Goal: Task Accomplishment & Management: Manage account settings

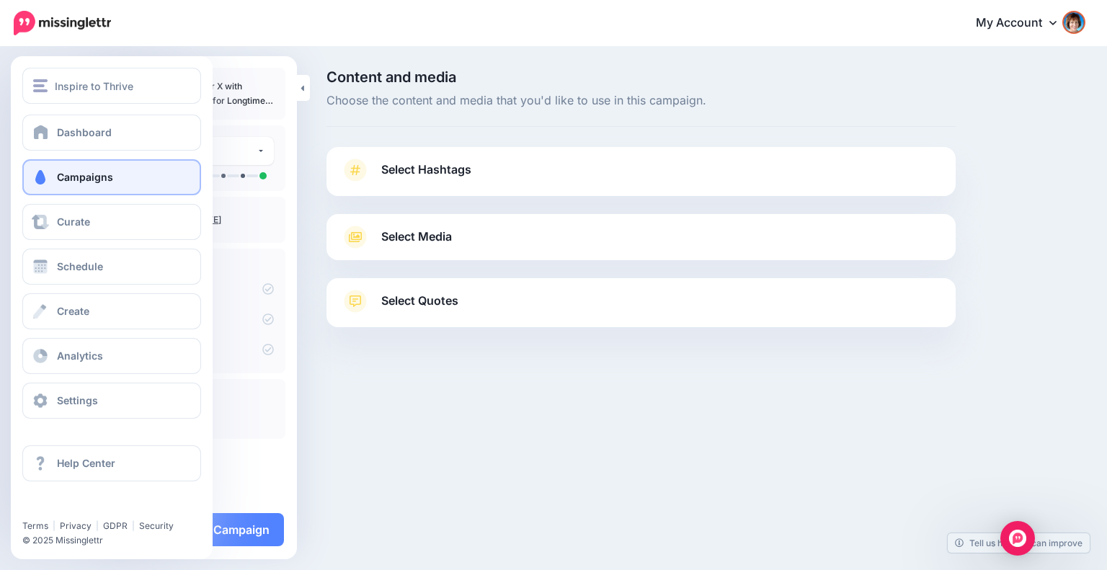
click at [56, 177] on link "Campaigns" at bounding box center [111, 177] width 179 height 36
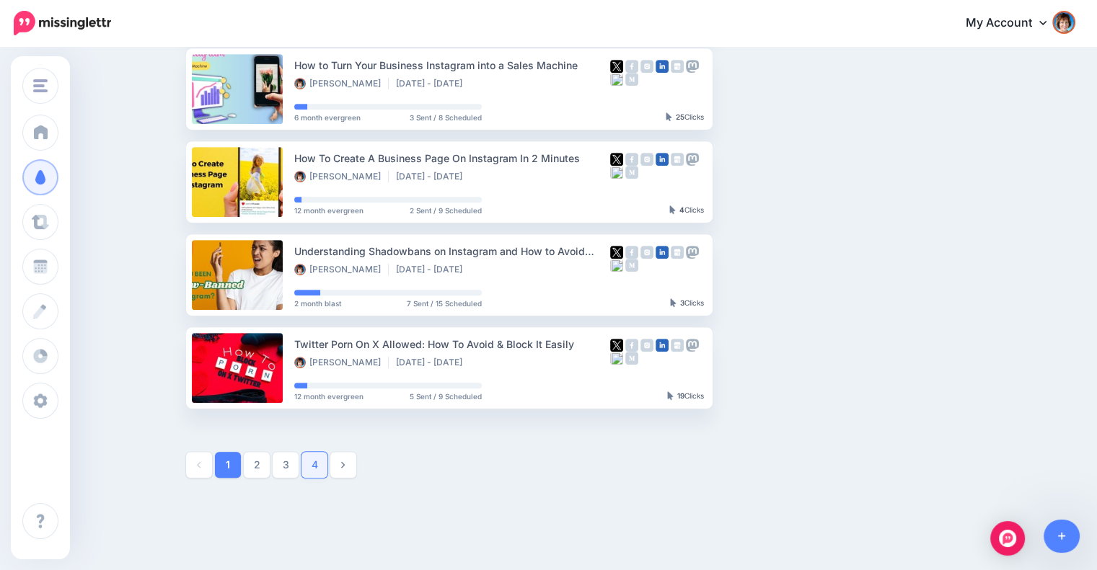
click at [319, 464] on link "4" at bounding box center [314, 465] width 26 height 26
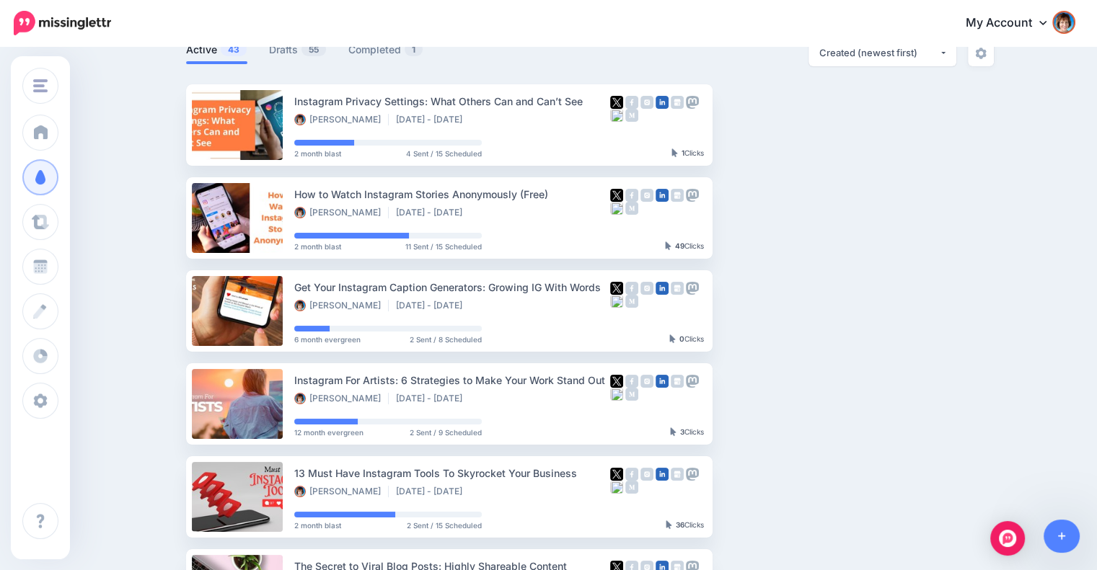
scroll to position [107, 0]
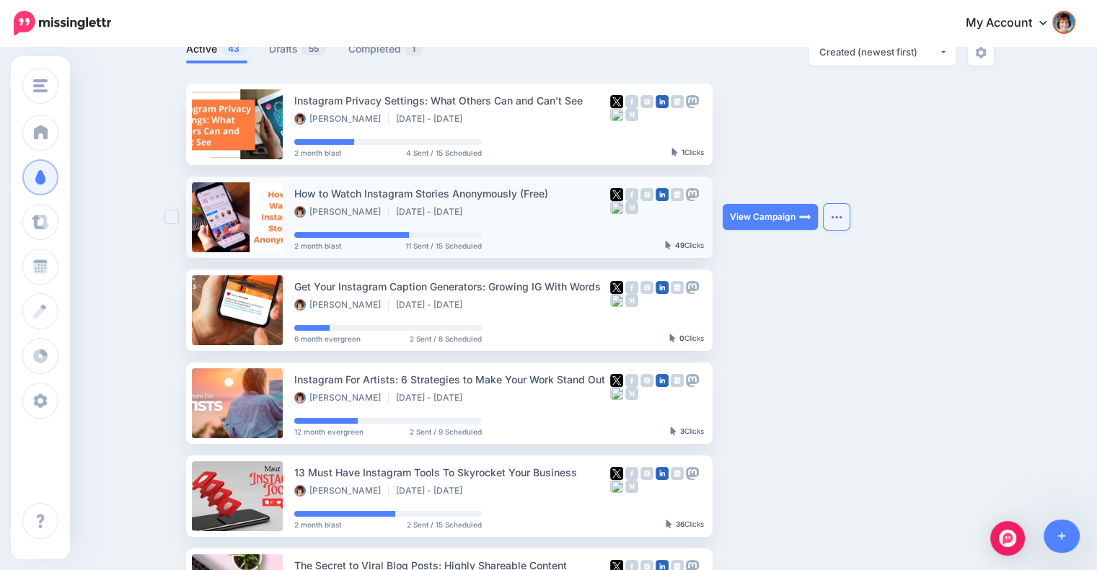
click at [839, 218] on img "button" at bounding box center [837, 217] width 12 height 4
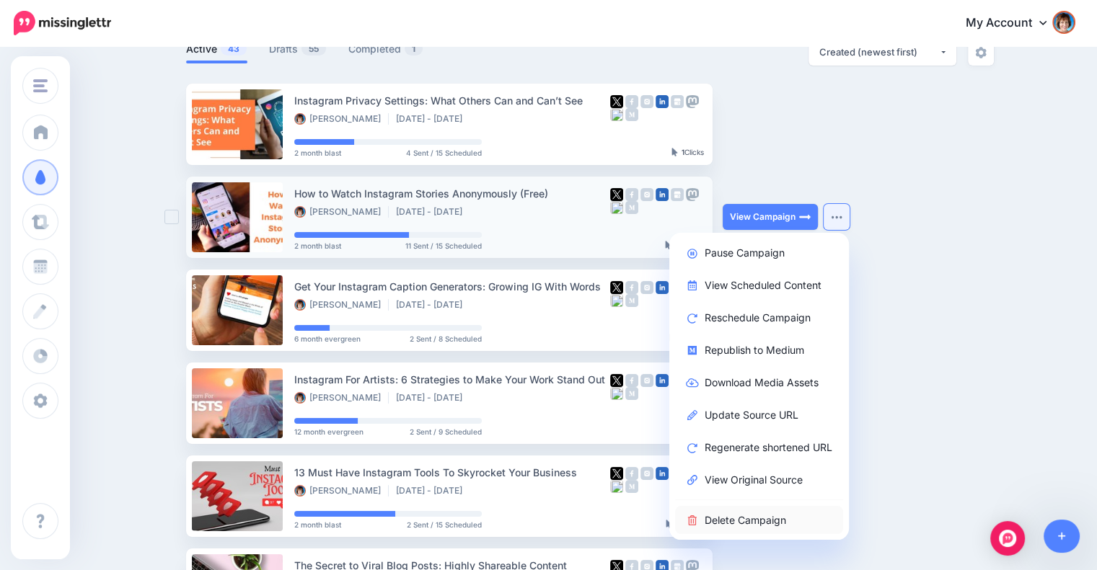
click at [740, 514] on link "Delete Campaign" at bounding box center [759, 520] width 168 height 28
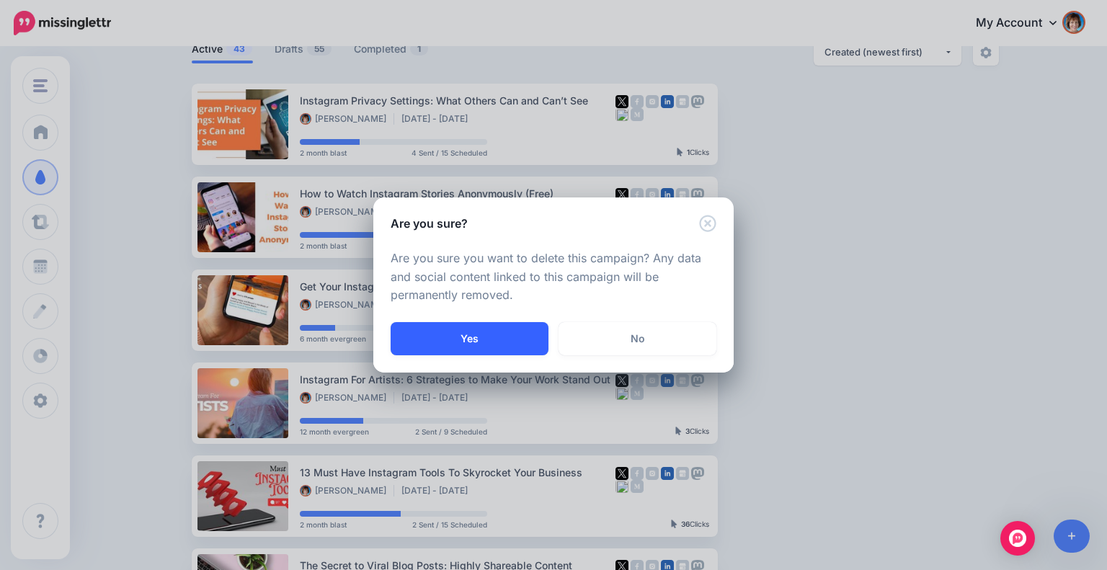
click at [529, 338] on button "Yes" at bounding box center [470, 338] width 158 height 33
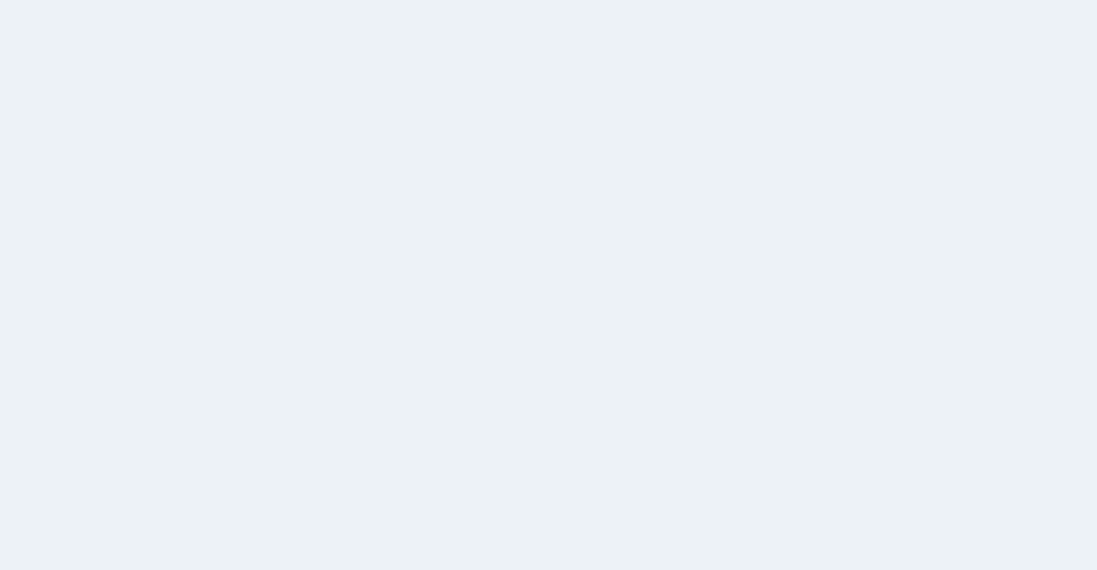
scroll to position [107, 0]
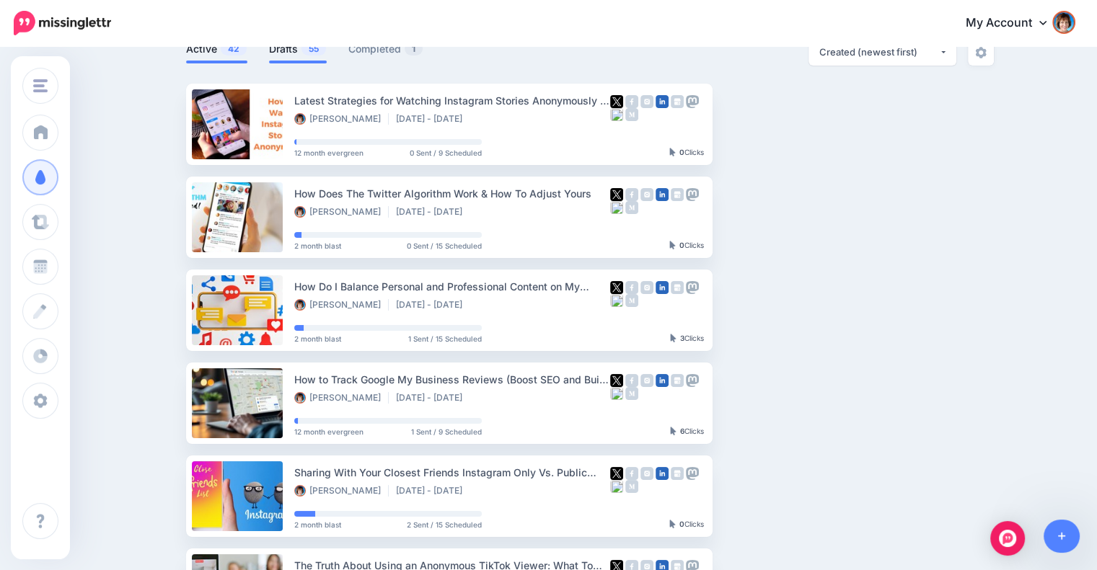
click at [314, 50] on span "55" at bounding box center [313, 49] width 25 height 14
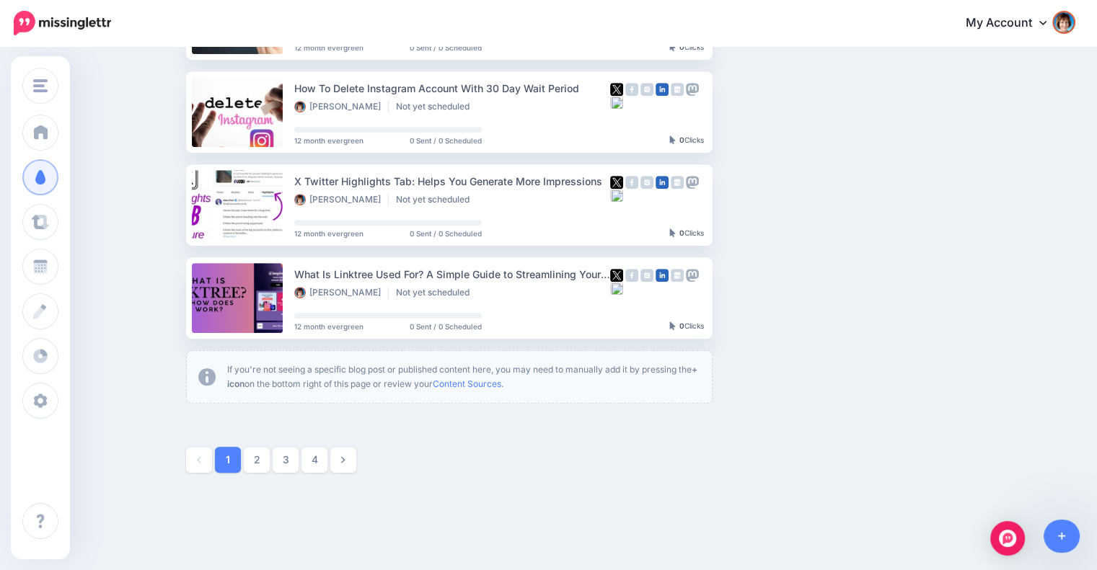
scroll to position [818, 0]
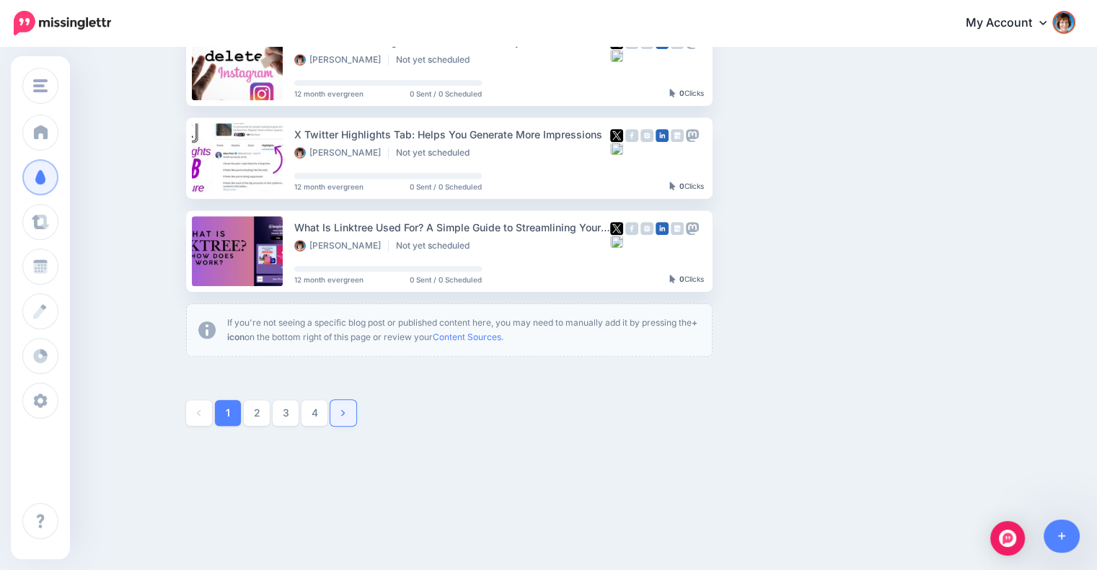
click at [345, 412] on icon at bounding box center [343, 413] width 4 height 10
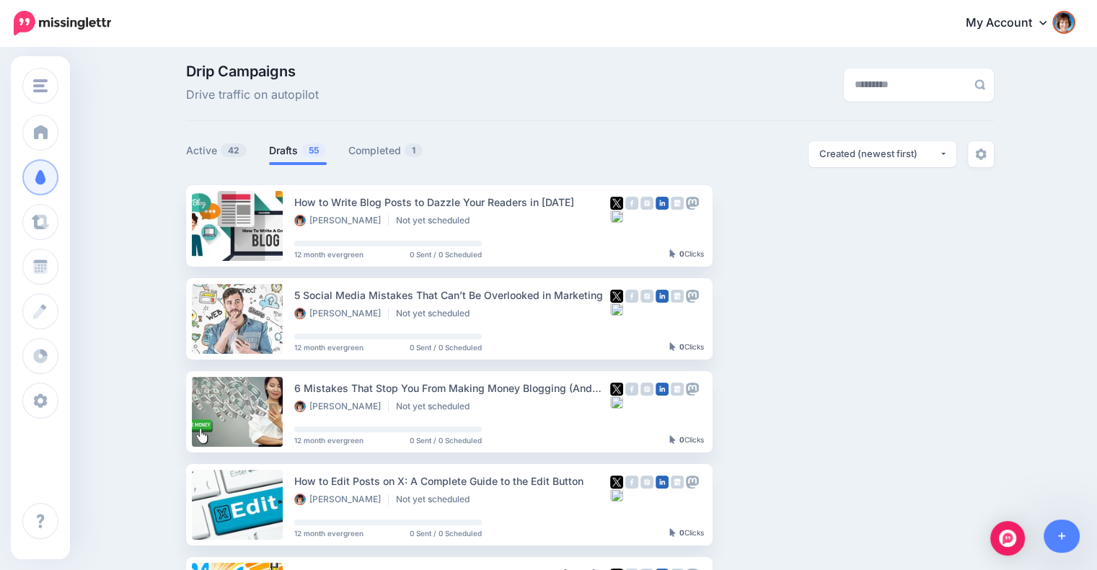
scroll to position [6, 0]
click at [240, 150] on span "42" at bounding box center [234, 150] width 26 height 14
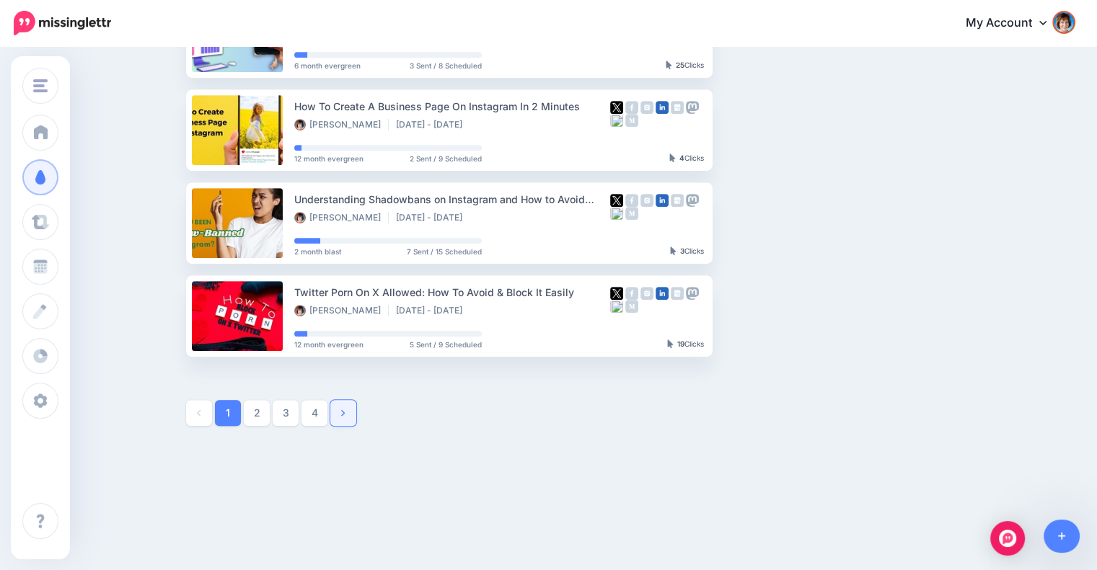
click at [345, 412] on icon at bounding box center [343, 413] width 4 height 10
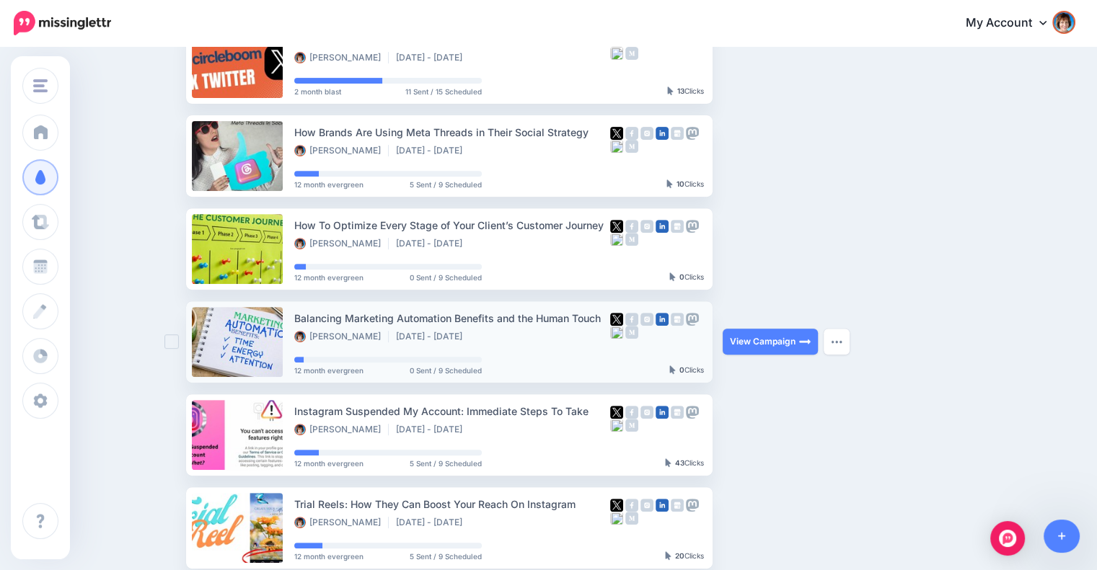
scroll to position [530, 0]
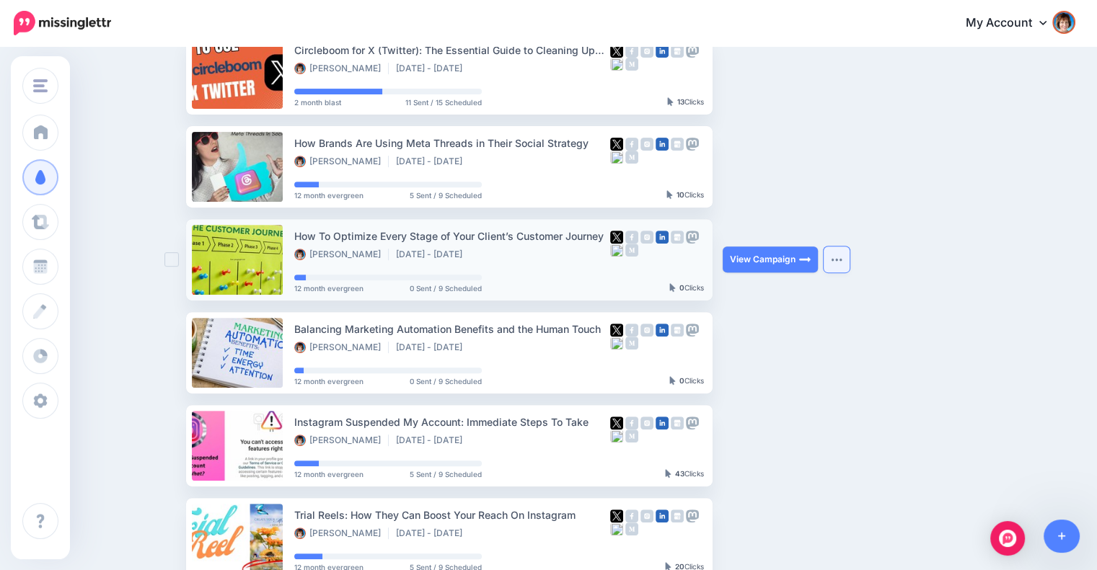
click at [847, 262] on button "button" at bounding box center [836, 260] width 26 height 26
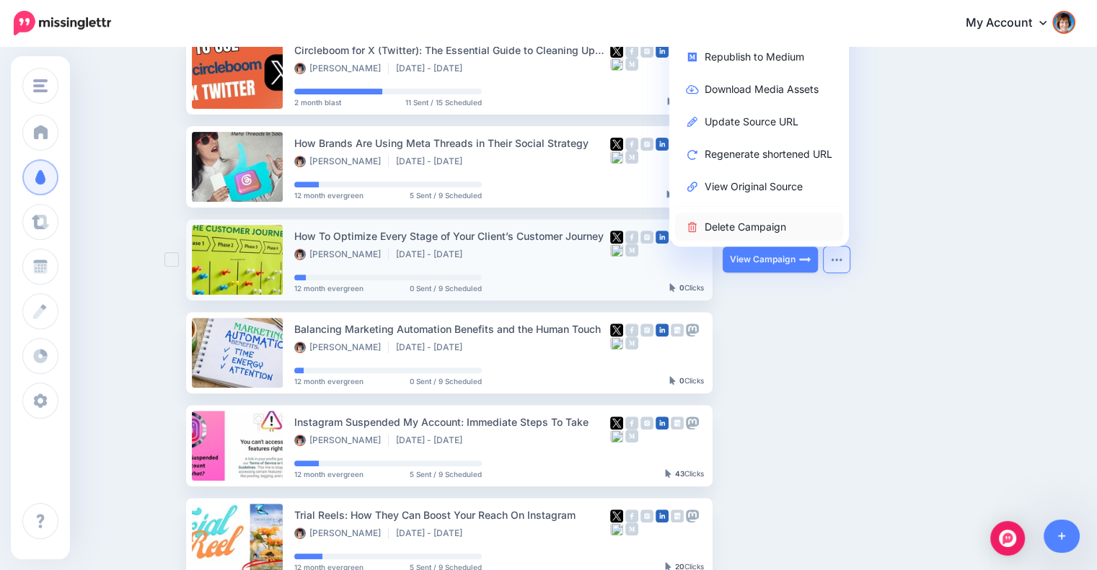
click at [760, 227] on link "Delete Campaign" at bounding box center [759, 227] width 168 height 28
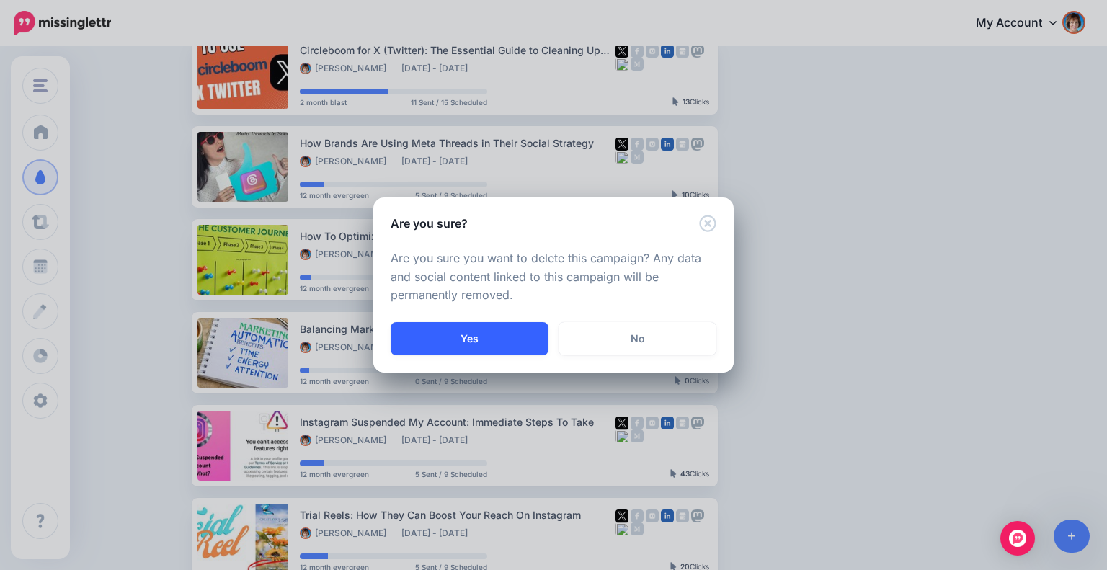
click at [495, 330] on button "Yes" at bounding box center [470, 338] width 158 height 33
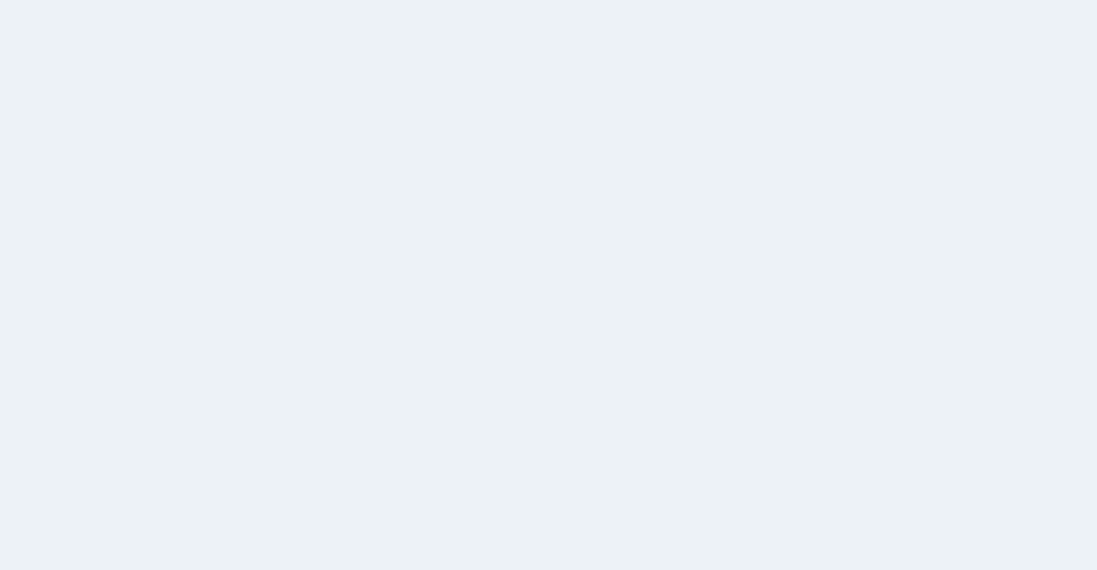
scroll to position [124, 0]
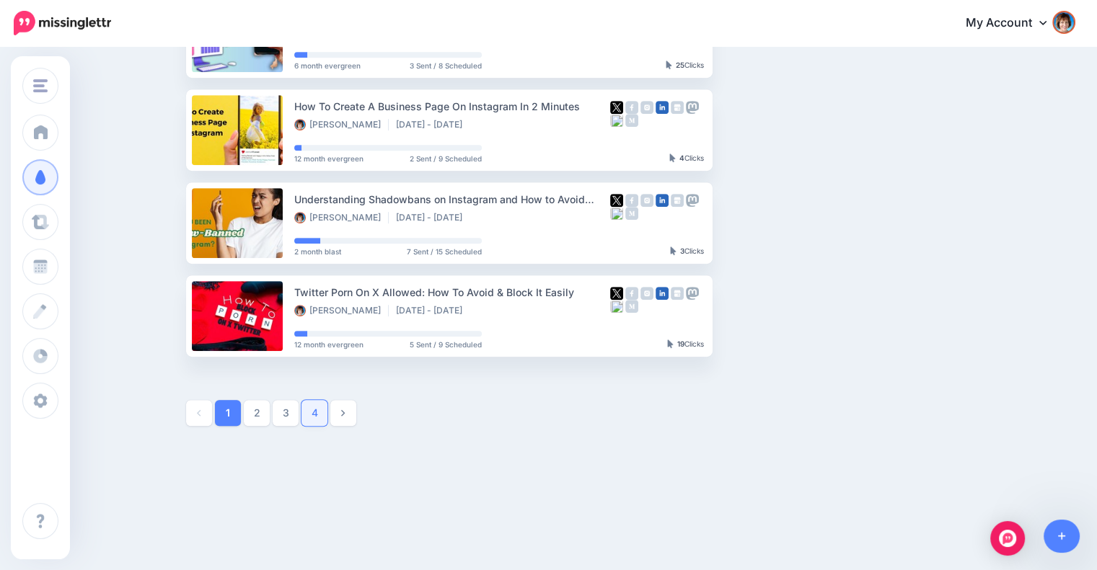
click at [320, 412] on link "4" at bounding box center [314, 413] width 26 height 26
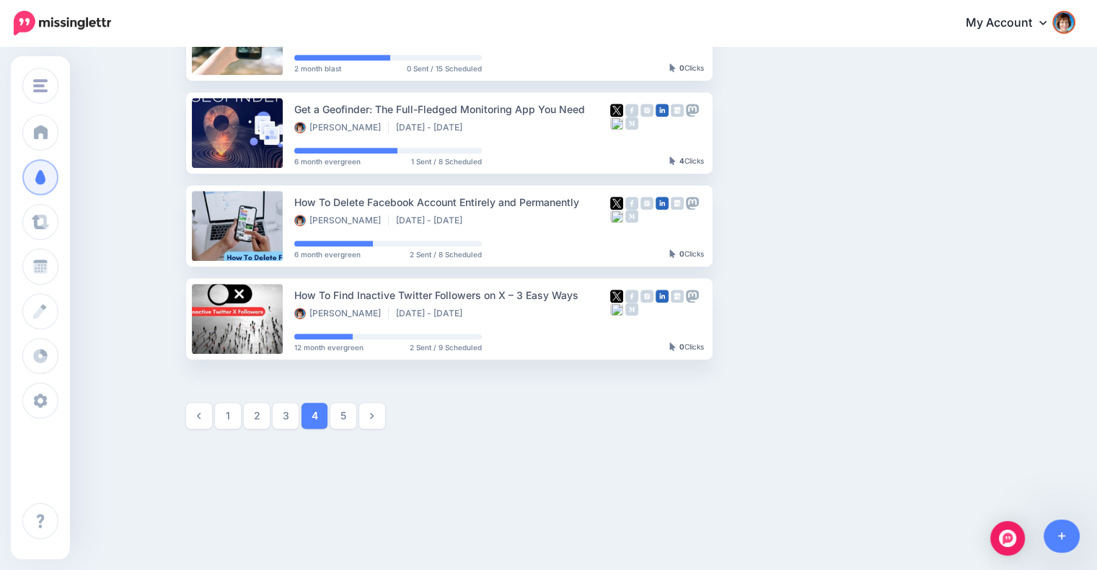
scroll to position [753, 0]
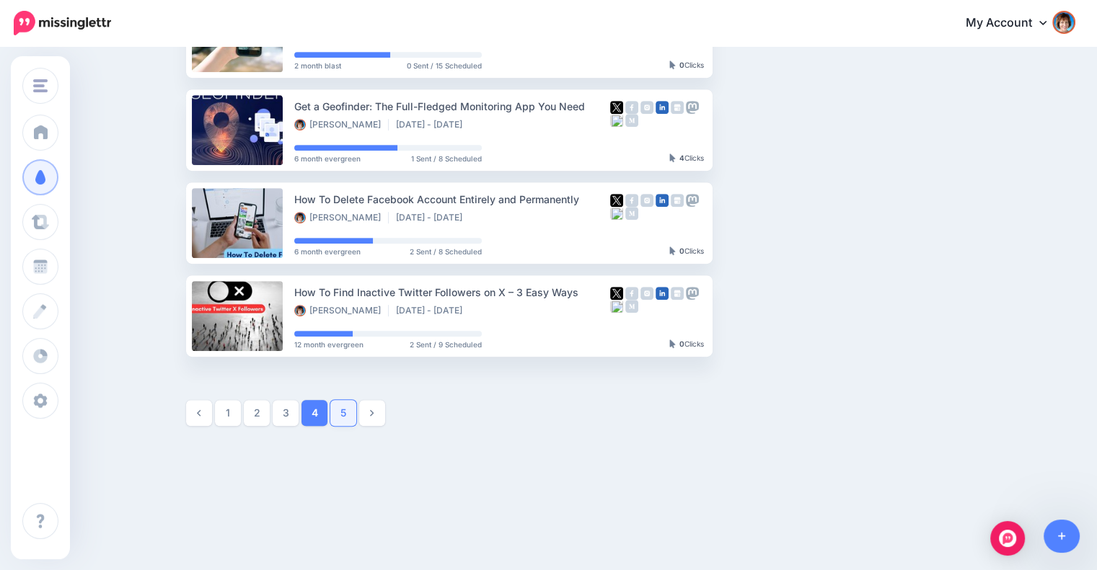
click at [348, 412] on link "5" at bounding box center [343, 413] width 26 height 26
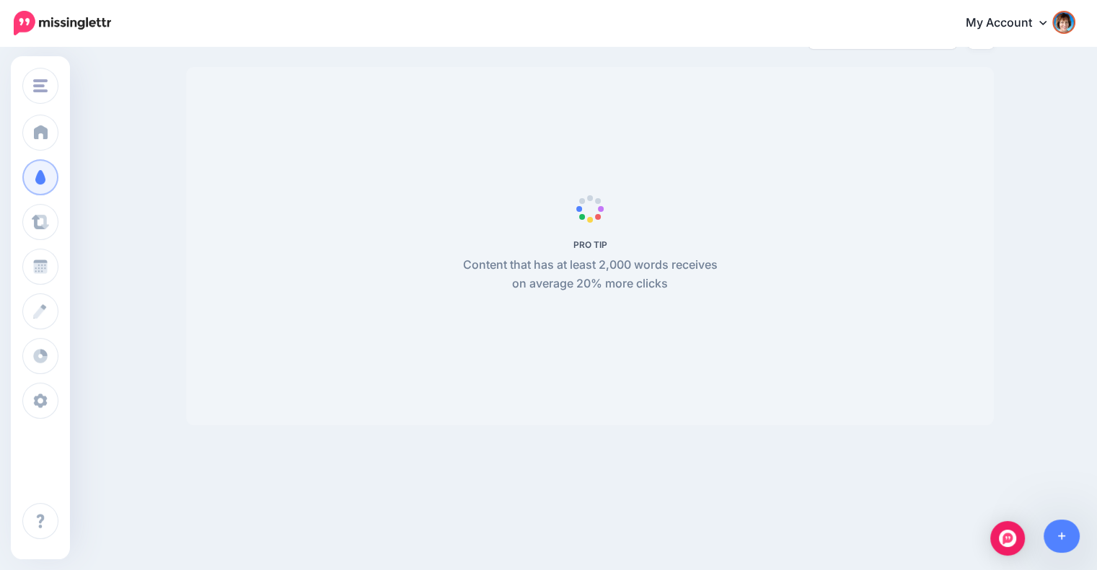
scroll to position [0, 0]
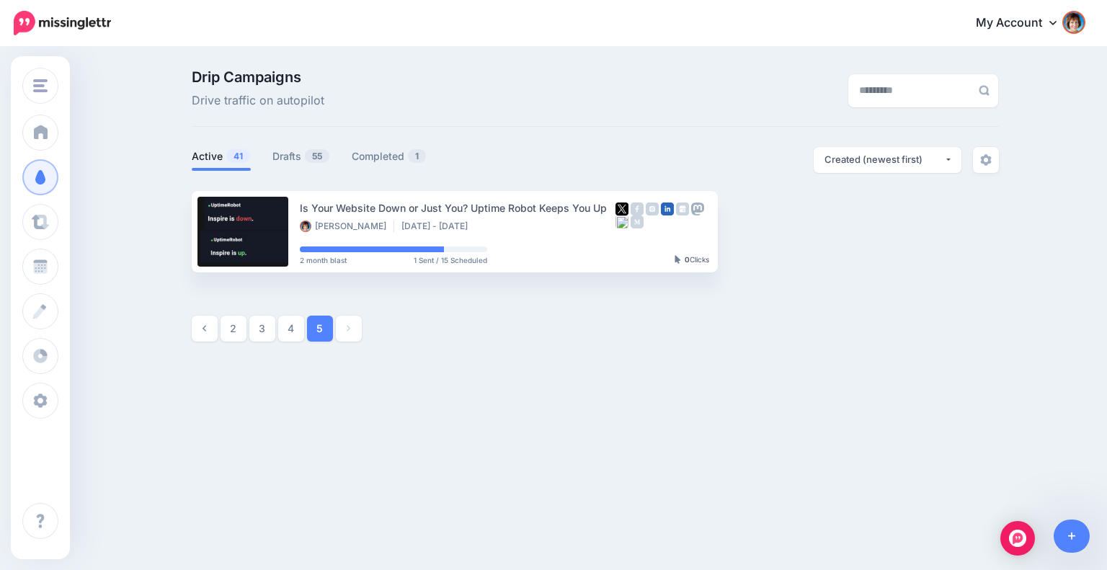
click at [411, 399] on div "Inspire to Thrive Inspire to Thrive REMAX Small Biz Tipster Add Workspace Dashb…" at bounding box center [553, 267] width 1107 height 438
click at [291, 328] on link "4" at bounding box center [291, 329] width 26 height 26
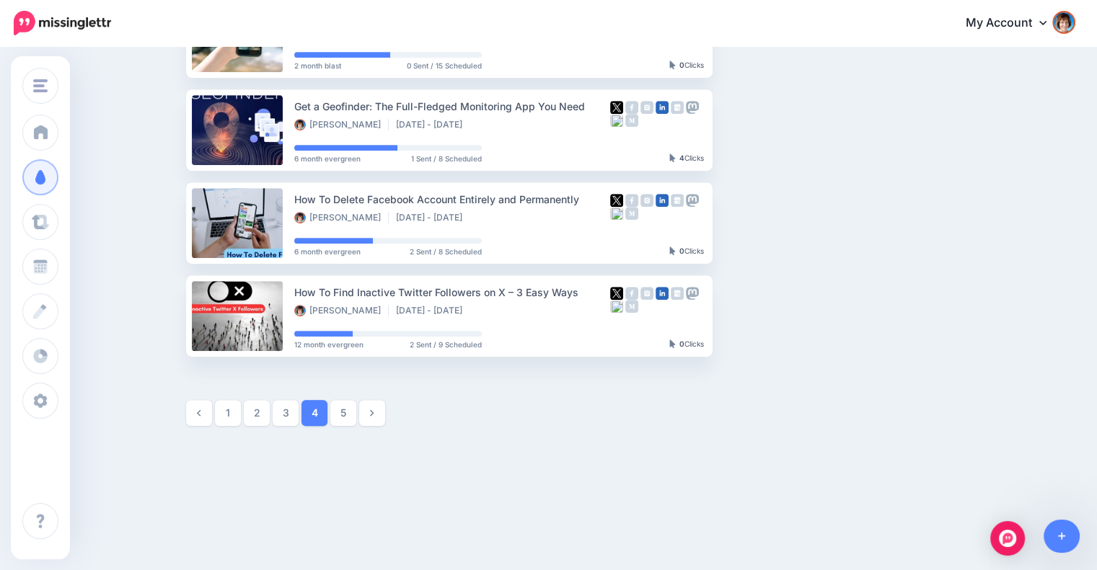
scroll to position [753, 0]
click at [291, 412] on link "3" at bounding box center [286, 413] width 26 height 26
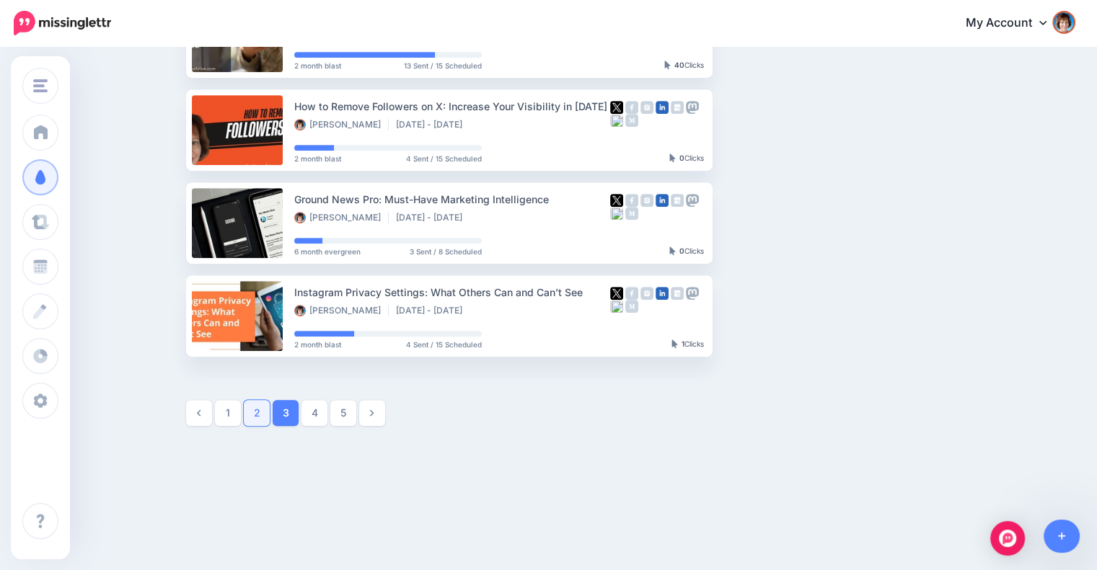
click at [262, 412] on link "2" at bounding box center [257, 413] width 26 height 26
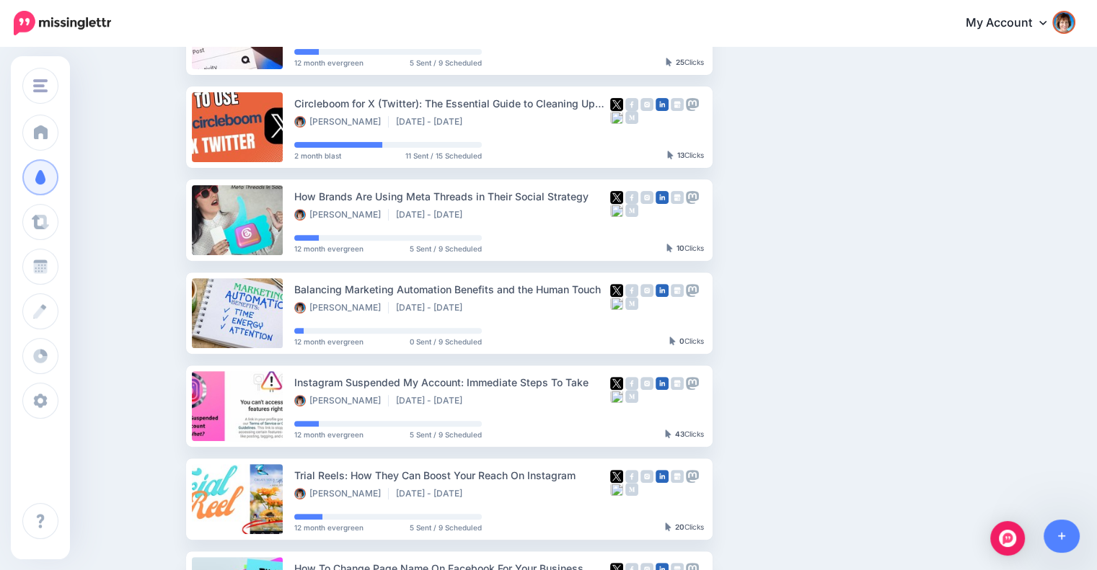
scroll to position [487, 0]
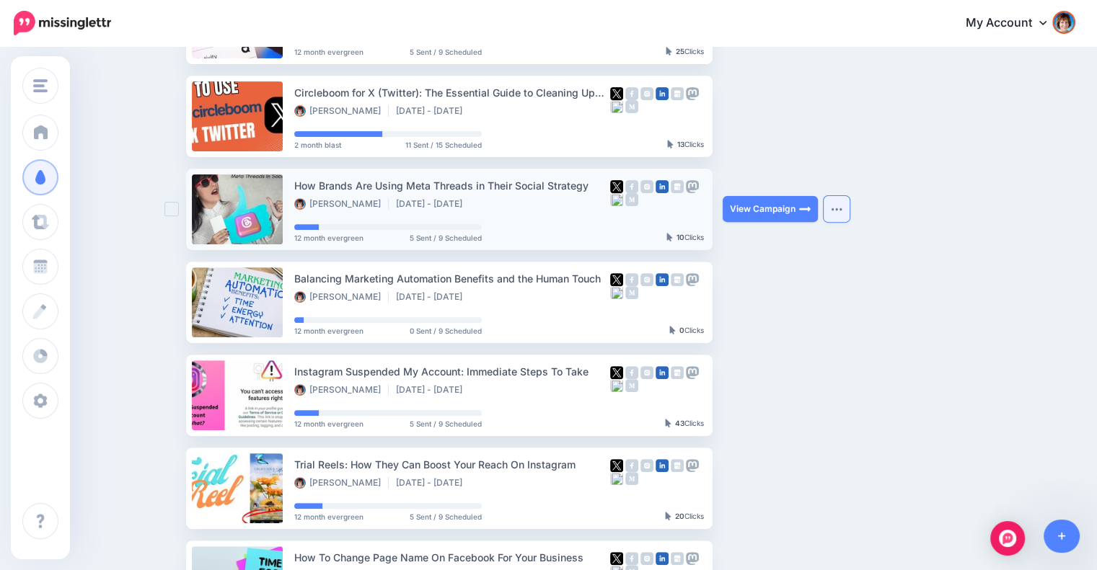
click at [842, 210] on img "button" at bounding box center [837, 209] width 12 height 4
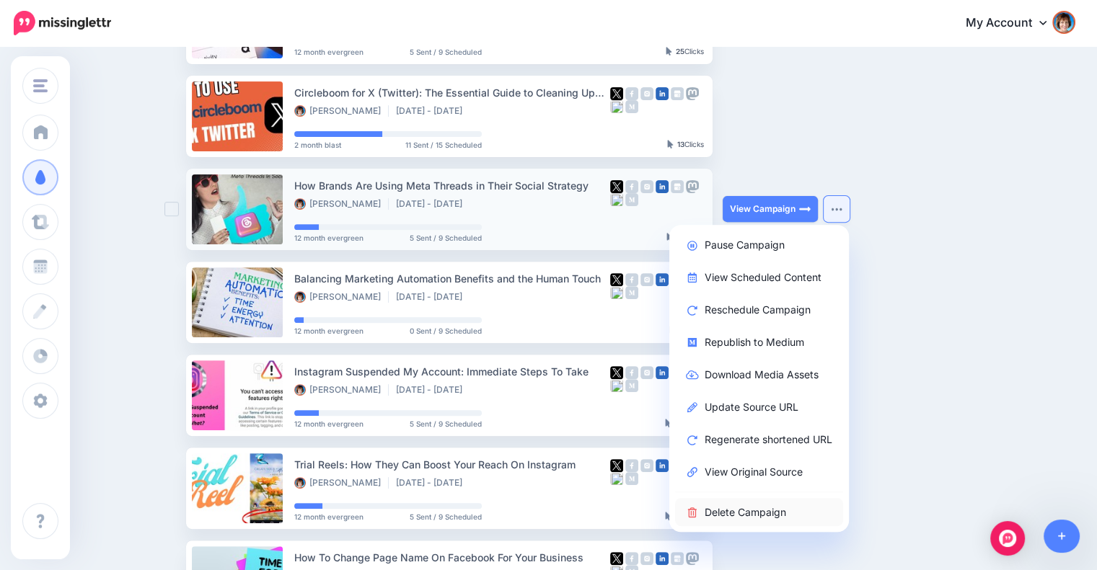
click at [746, 510] on link "Delete Campaign" at bounding box center [759, 512] width 168 height 28
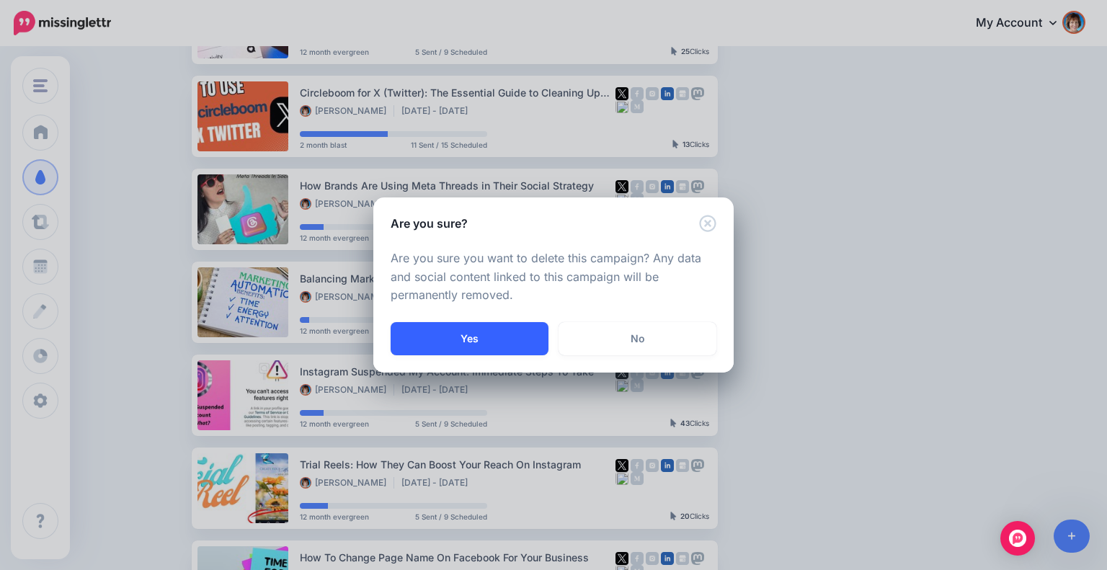
click at [508, 327] on button "Yes" at bounding box center [470, 338] width 158 height 33
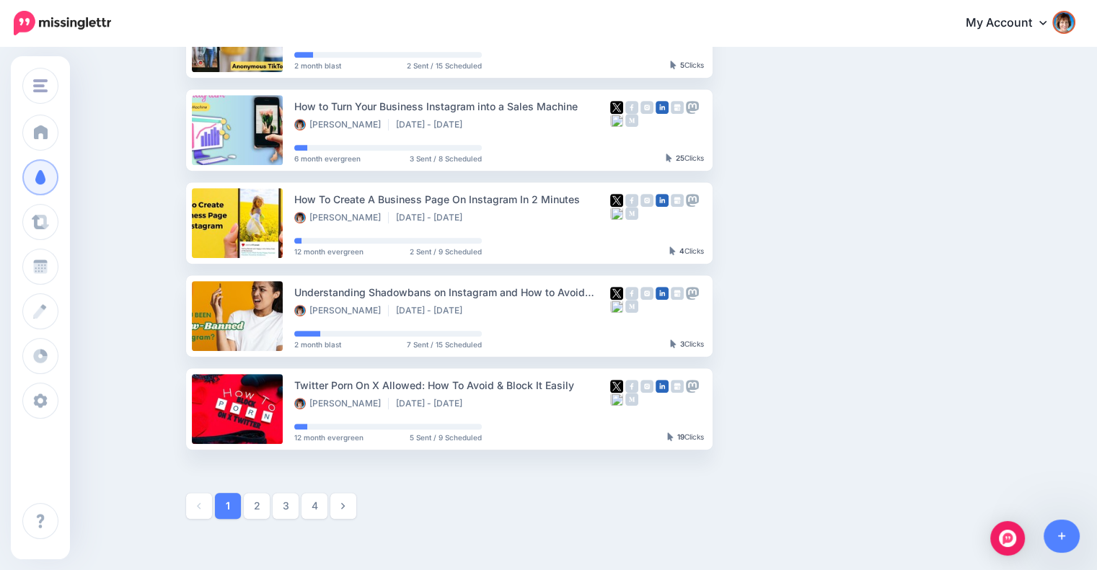
scroll to position [753, 0]
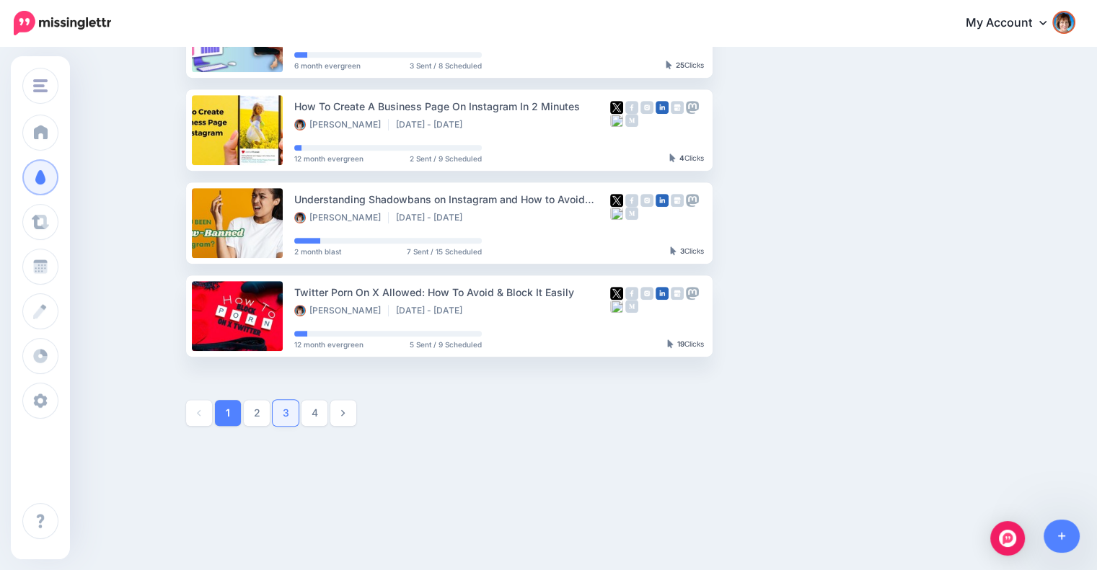
click at [291, 412] on link "3" at bounding box center [286, 413] width 26 height 26
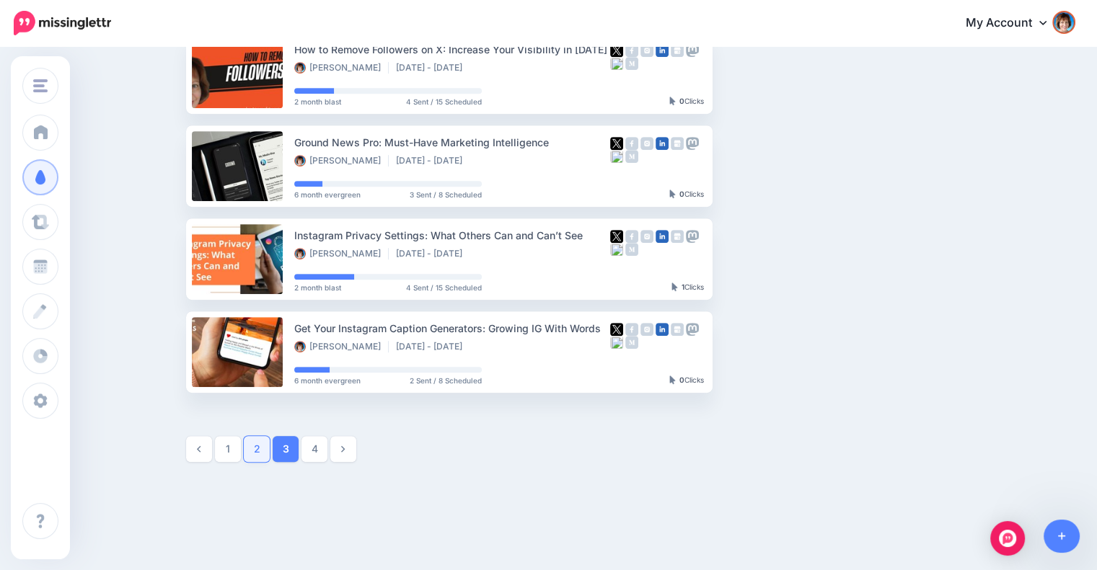
click at [262, 448] on link "2" at bounding box center [257, 449] width 26 height 26
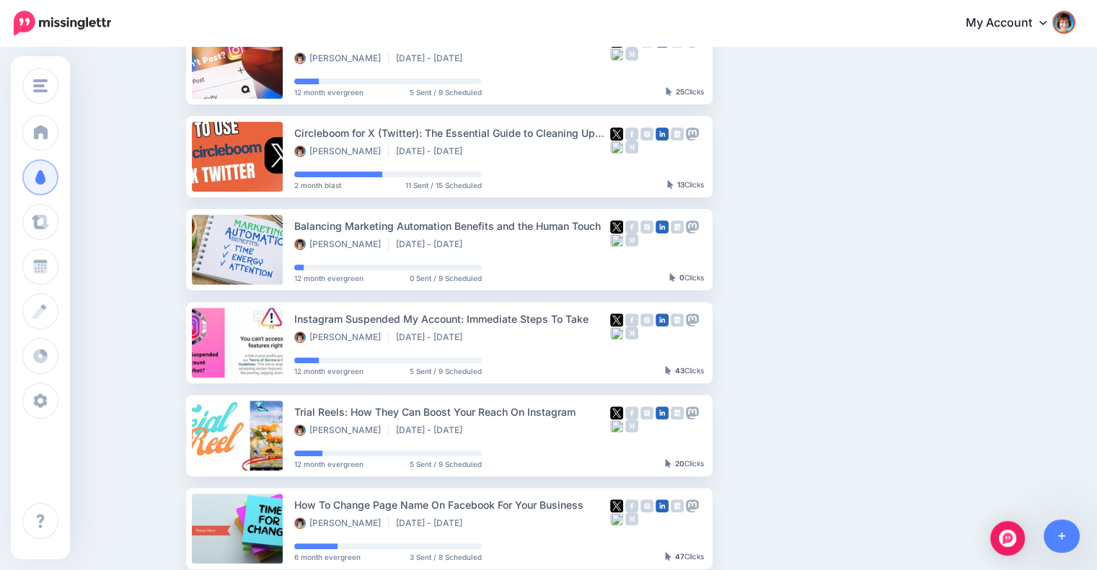
scroll to position [453, 0]
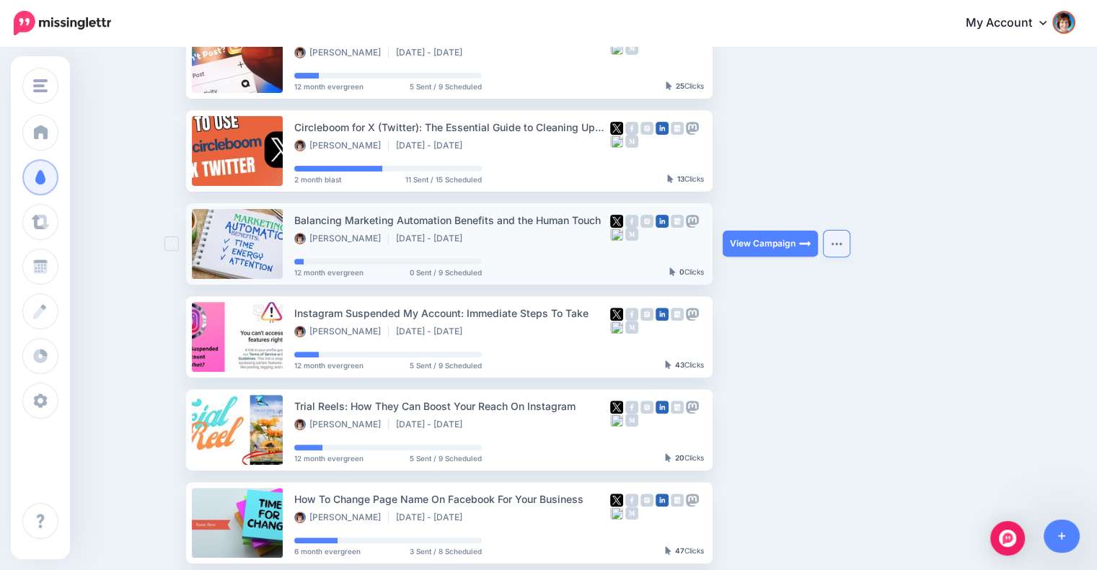
click at [839, 242] on img "button" at bounding box center [837, 244] width 12 height 4
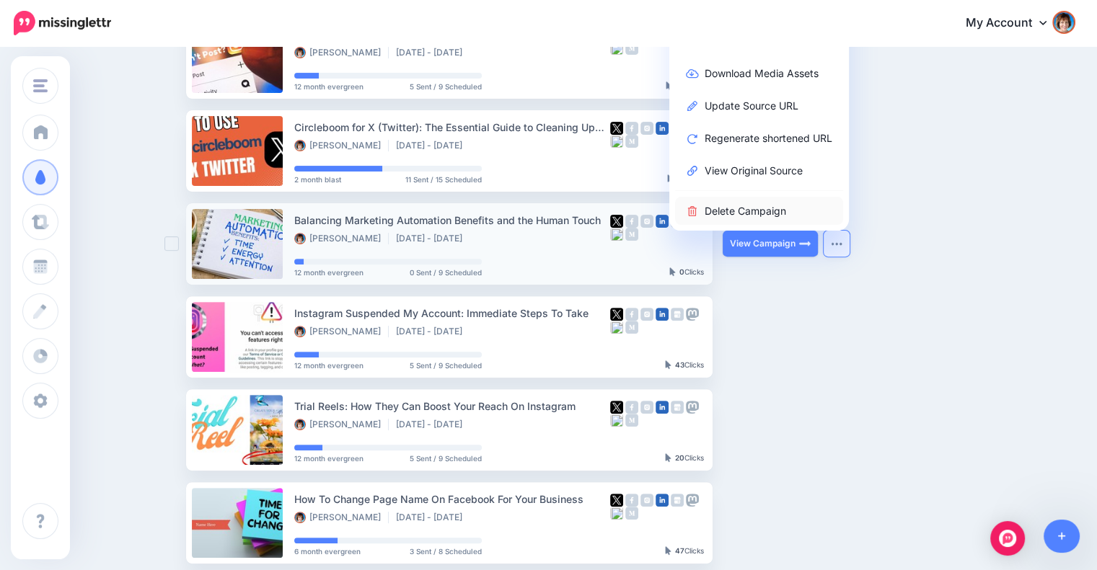
click at [750, 210] on link "Delete Campaign" at bounding box center [759, 211] width 168 height 28
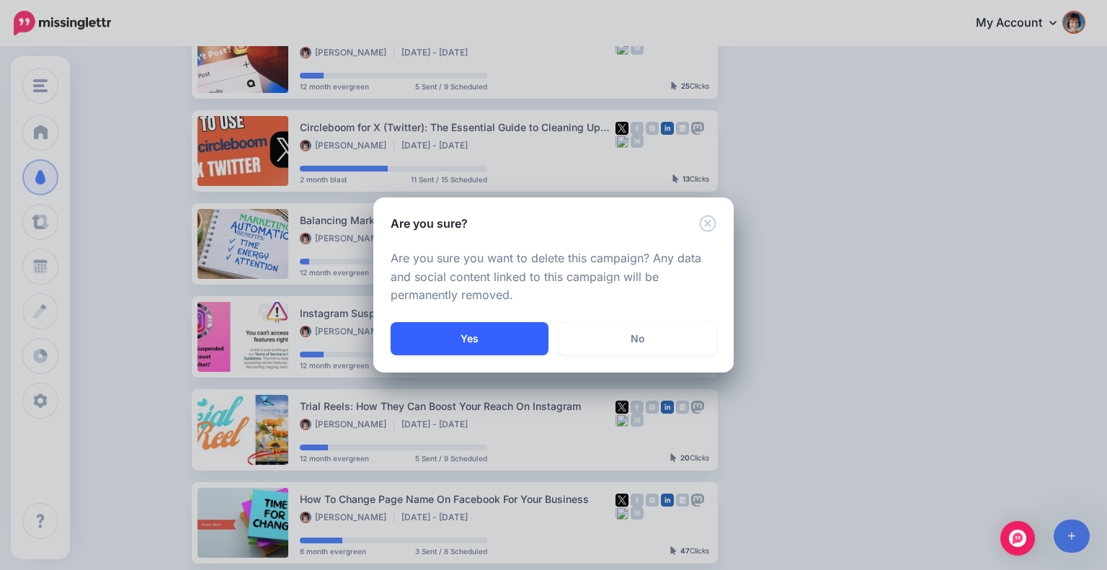
click at [542, 335] on button "Yes" at bounding box center [470, 338] width 158 height 33
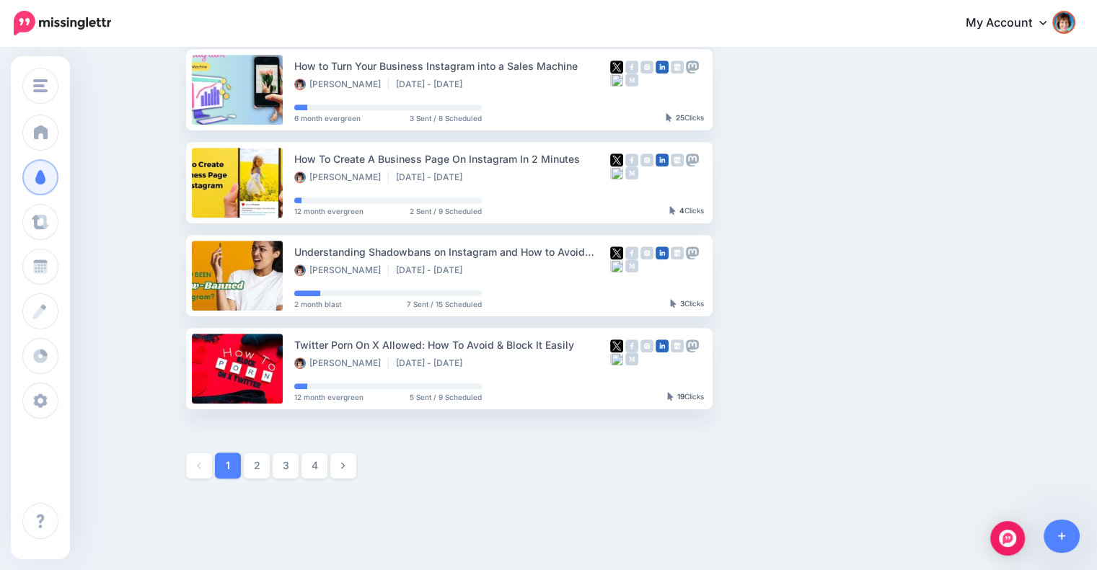
scroll to position [753, 0]
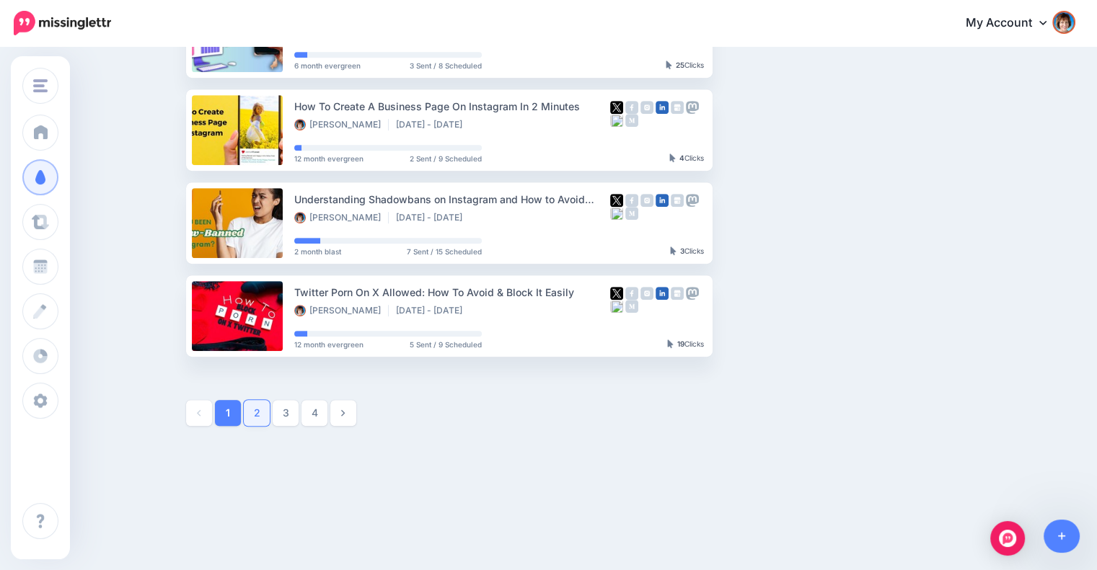
click at [270, 410] on link "2" at bounding box center [257, 413] width 26 height 26
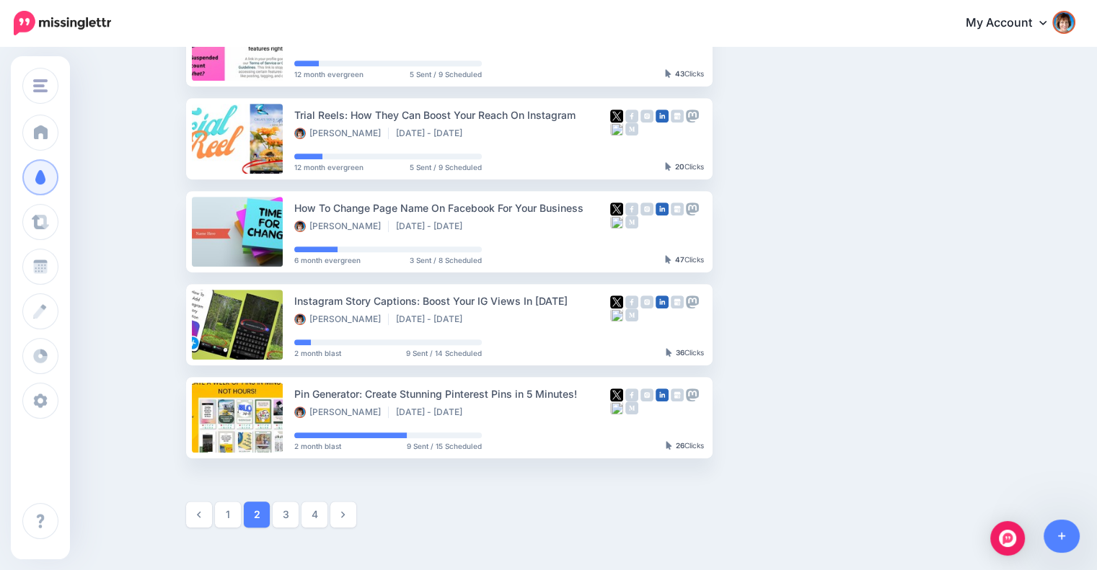
scroll to position [652, 0]
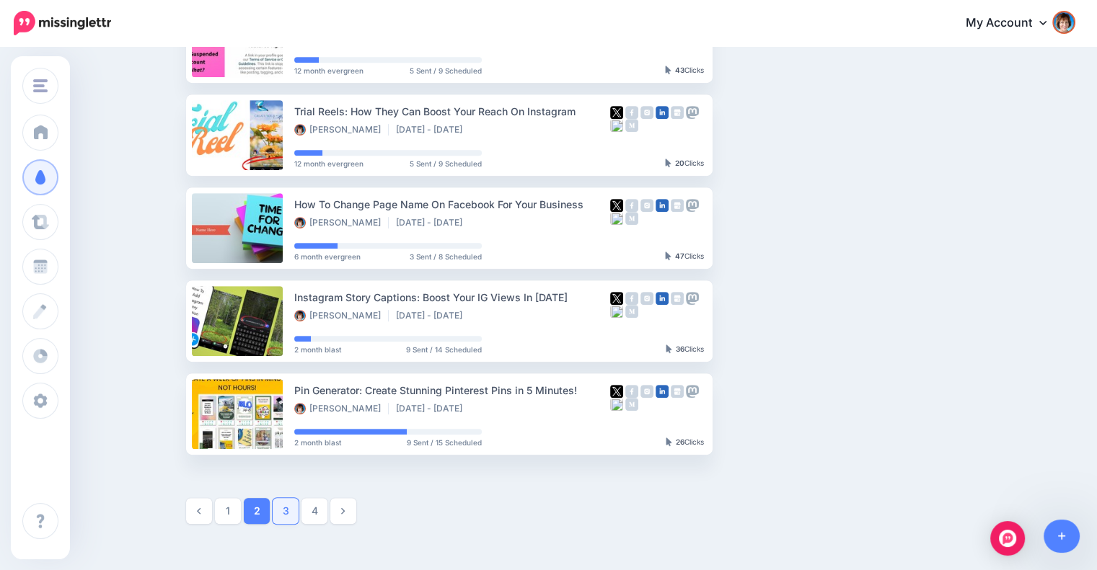
click at [291, 510] on link "3" at bounding box center [286, 511] width 26 height 26
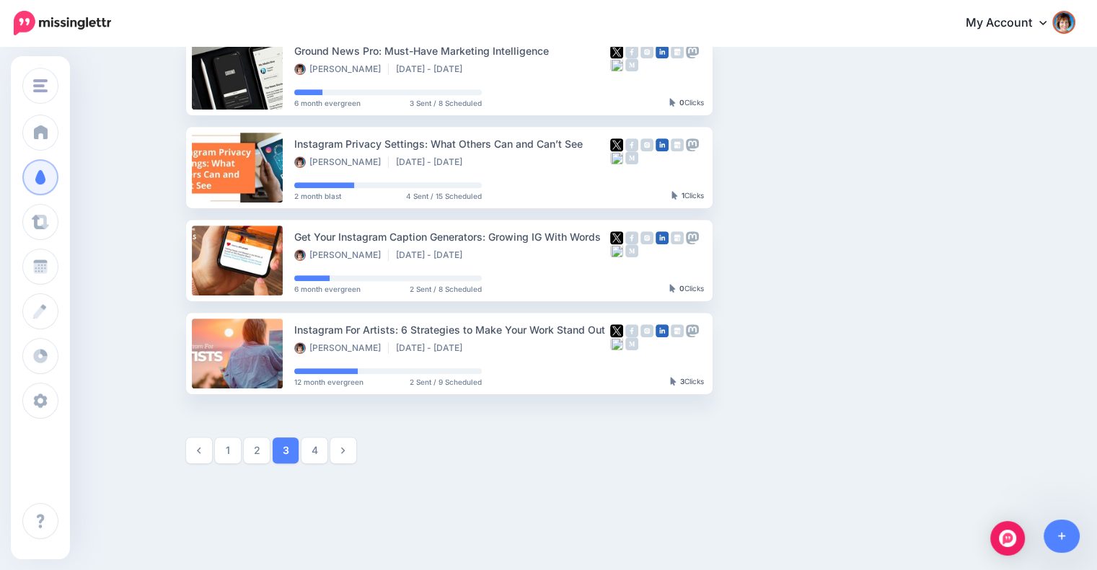
scroll to position [718, 0]
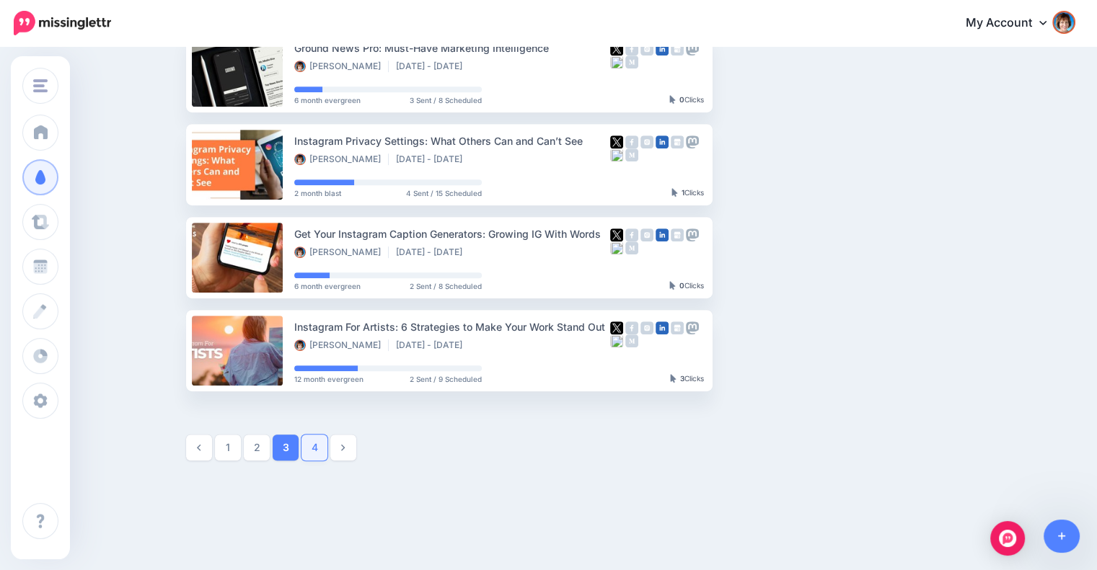
click at [322, 446] on link "4" at bounding box center [314, 448] width 26 height 26
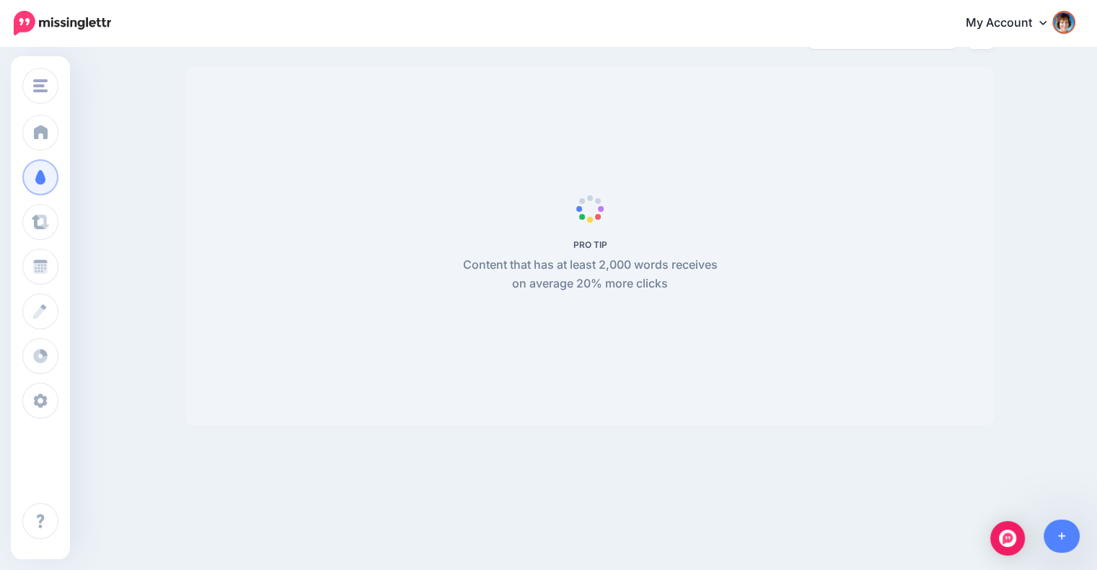
scroll to position [124, 0]
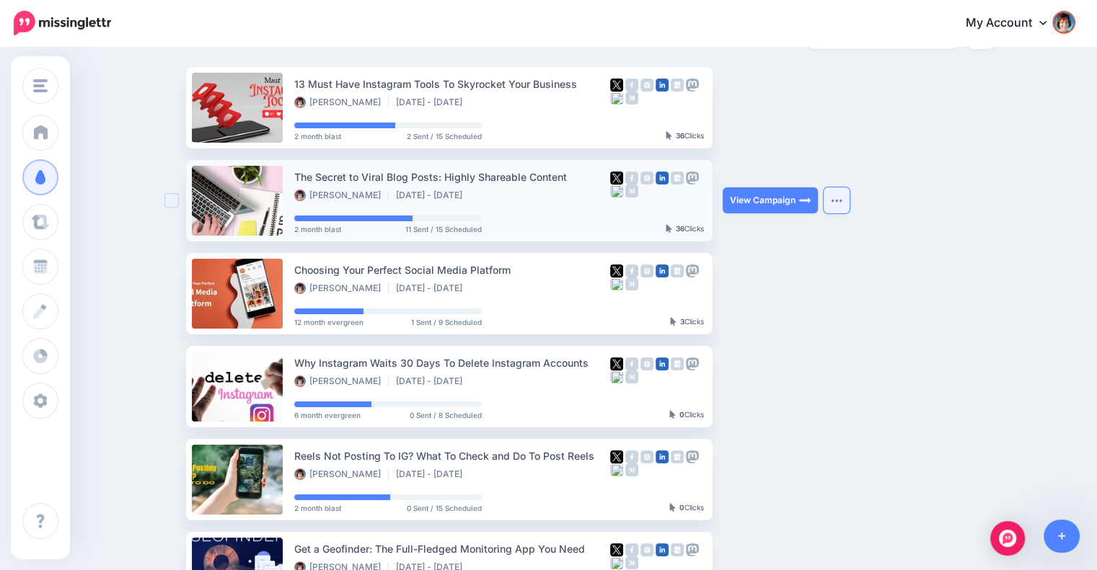
click at [837, 201] on img "button" at bounding box center [837, 200] width 12 height 4
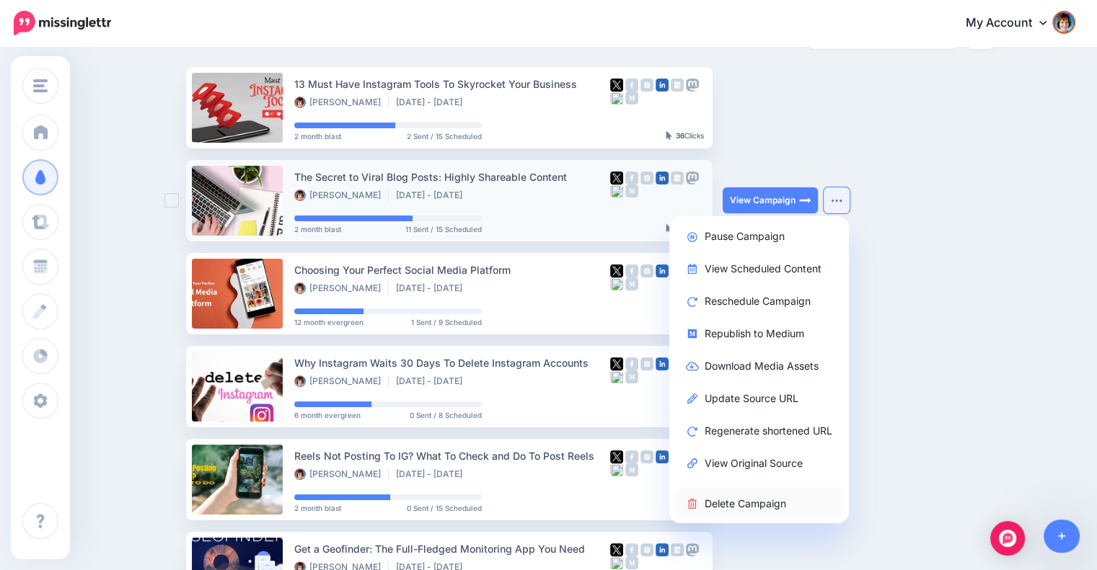
click at [743, 499] on link "Delete Campaign" at bounding box center [759, 504] width 168 height 28
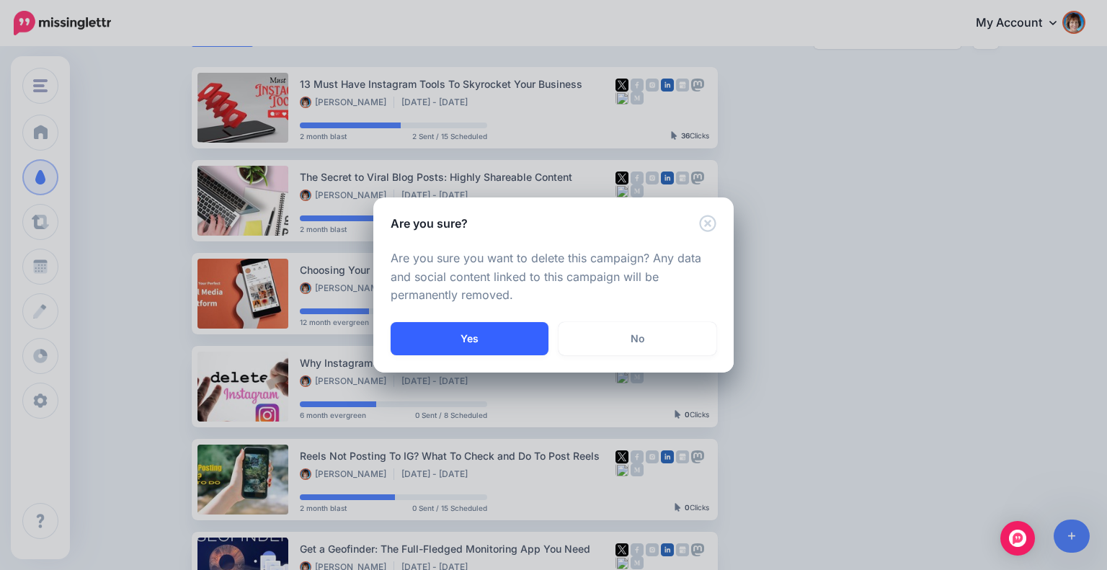
click at [476, 334] on button "Yes" at bounding box center [470, 338] width 158 height 33
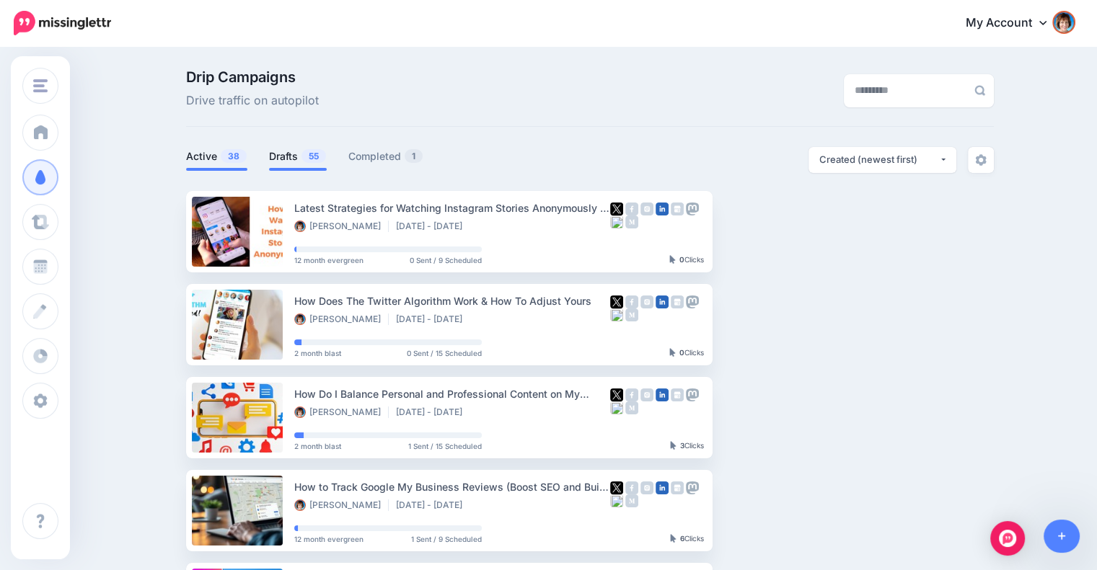
click at [291, 151] on link "Drafts 55" at bounding box center [298, 156] width 58 height 17
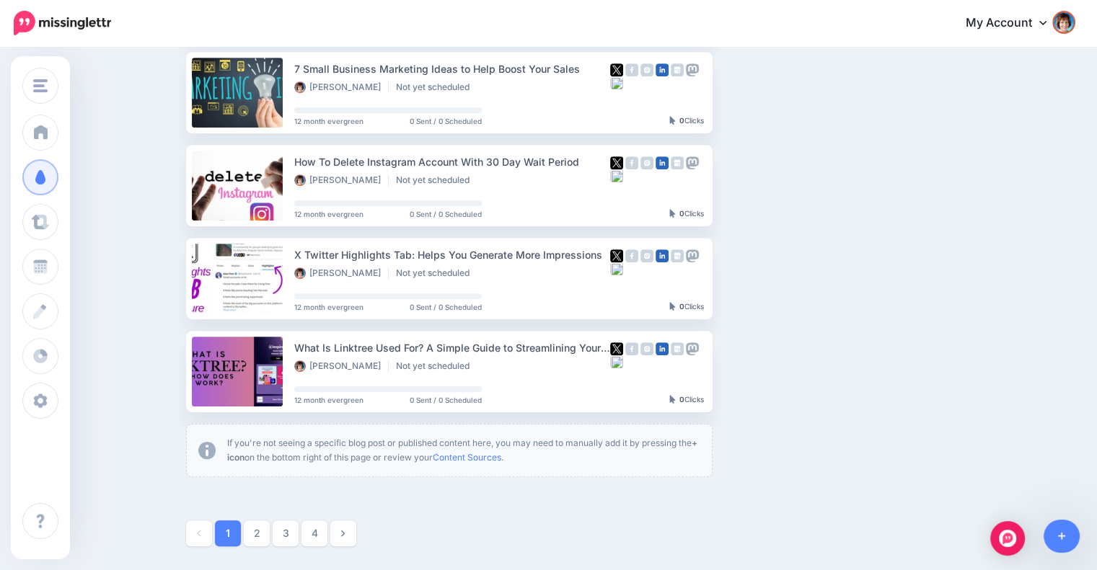
scroll to position [698, 0]
